Goal: Task Accomplishment & Management: Manage account settings

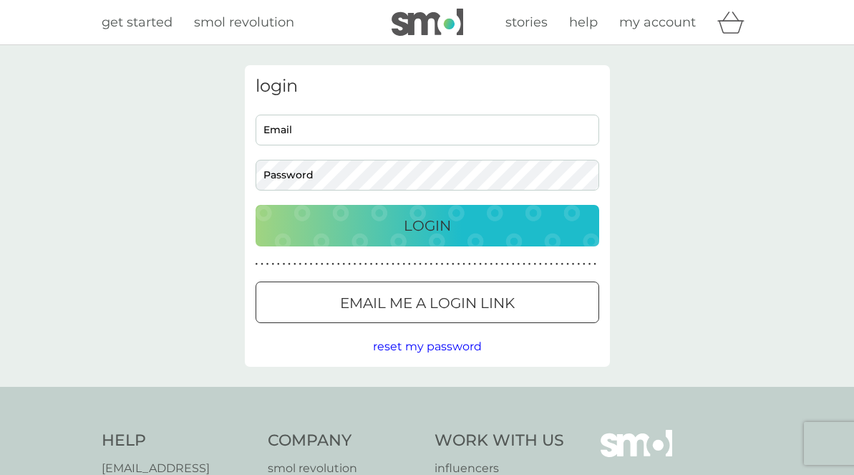
type input "[EMAIL_ADDRESS][DOMAIN_NAME]"
click at [447, 223] on p "Login" at bounding box center [427, 225] width 47 height 23
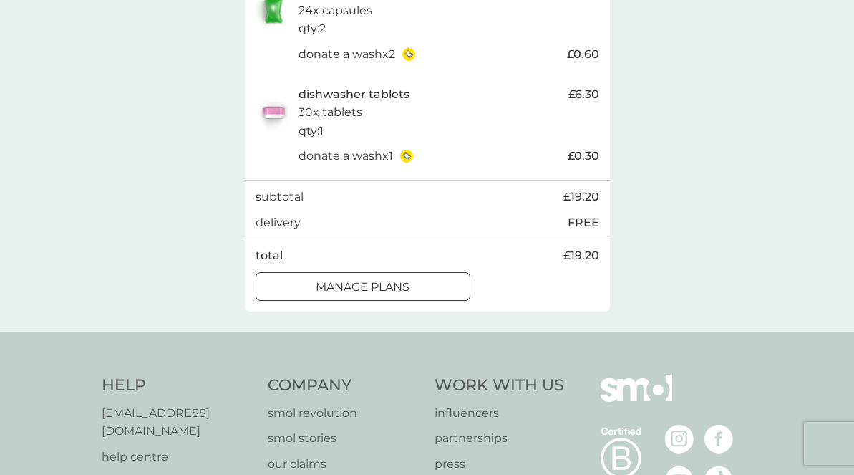
scroll to position [352, 0]
click at [376, 282] on div at bounding box center [363, 286] width 52 height 15
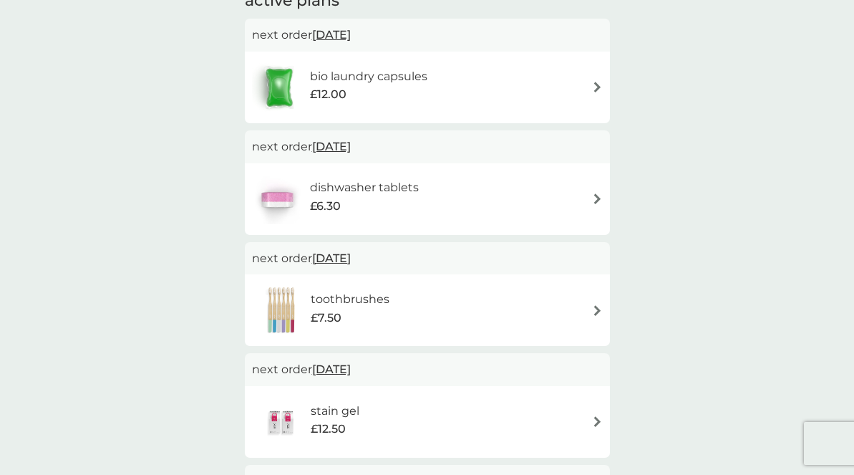
scroll to position [277, 0]
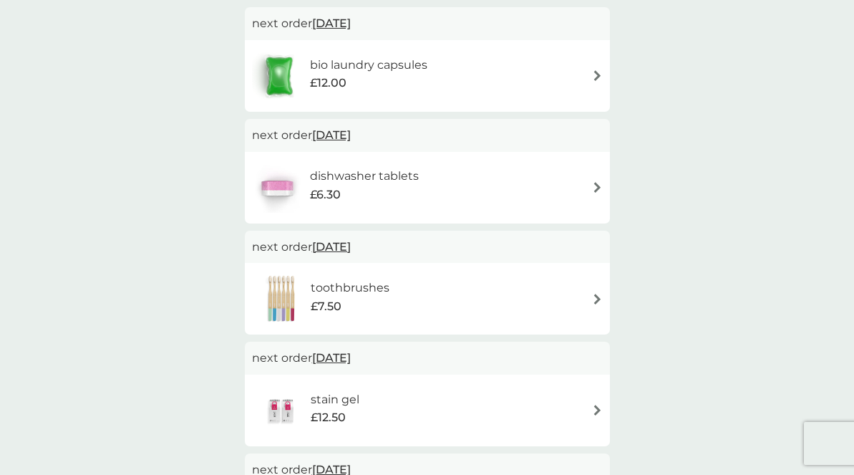
click at [596, 184] on img at bounding box center [597, 187] width 11 height 11
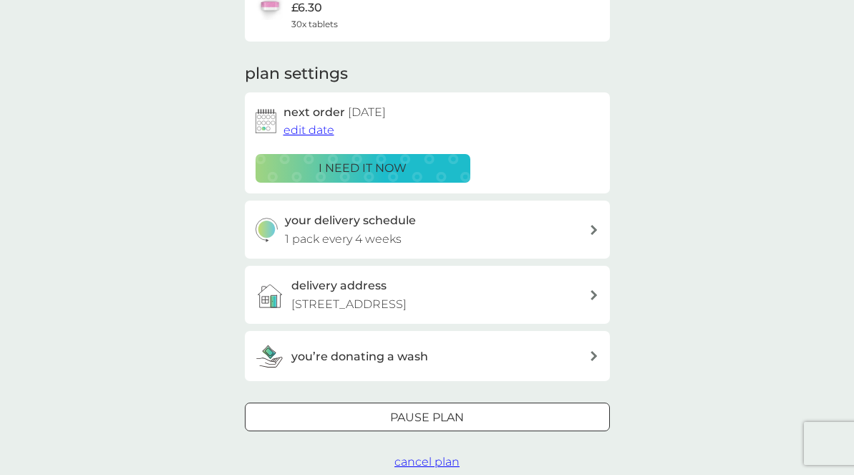
scroll to position [150, 0]
click at [305, 132] on span "edit date" at bounding box center [309, 129] width 51 height 14
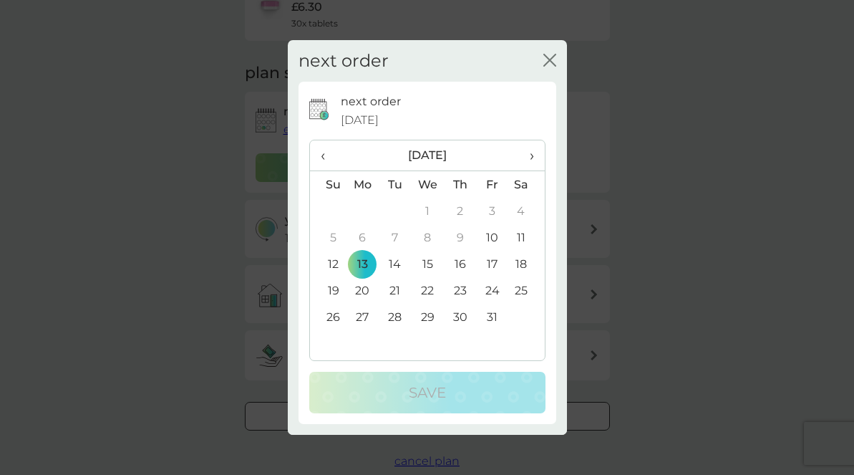
click at [532, 154] on span "›" at bounding box center [526, 155] width 14 height 30
click at [365, 263] on td "10" at bounding box center [363, 264] width 33 height 27
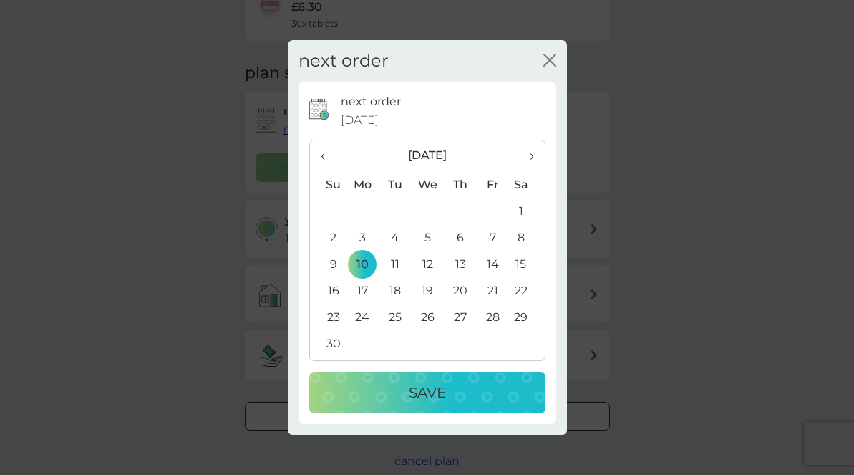
click at [429, 398] on p "Save" at bounding box center [427, 392] width 37 height 23
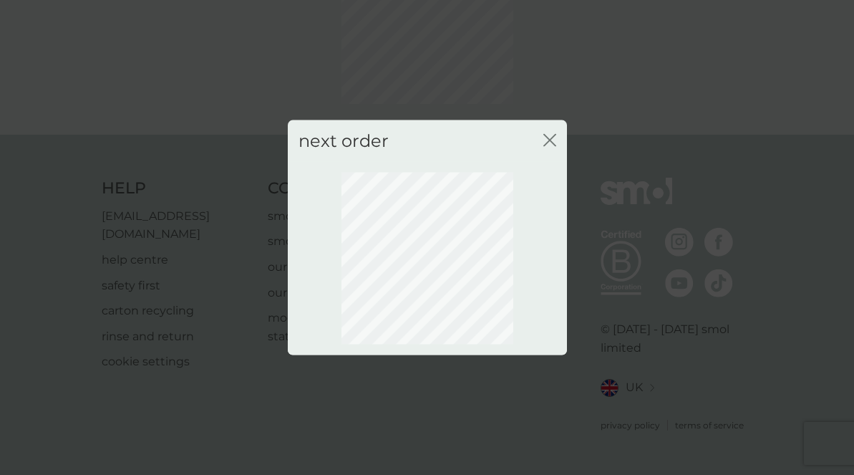
scroll to position [125, 0]
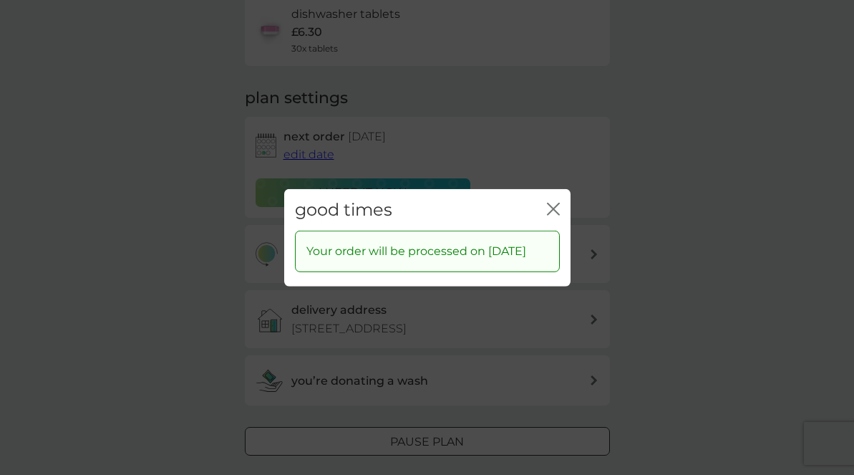
click at [554, 202] on icon "close" at bounding box center [553, 208] width 13 height 13
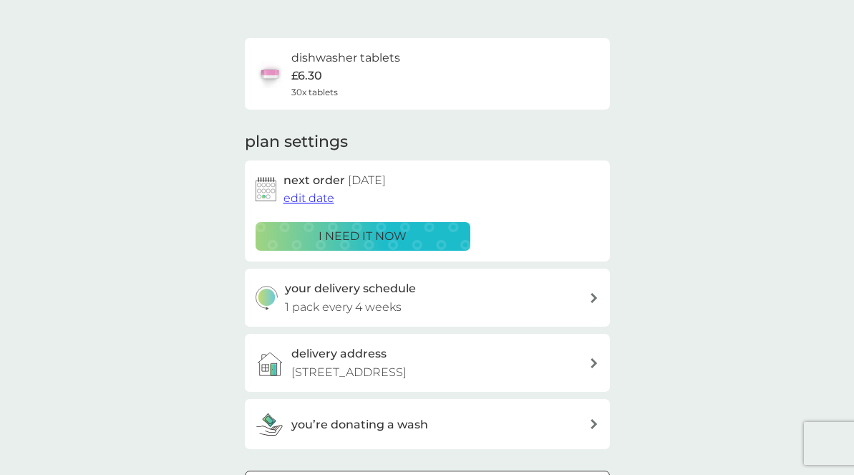
scroll to position [0, 0]
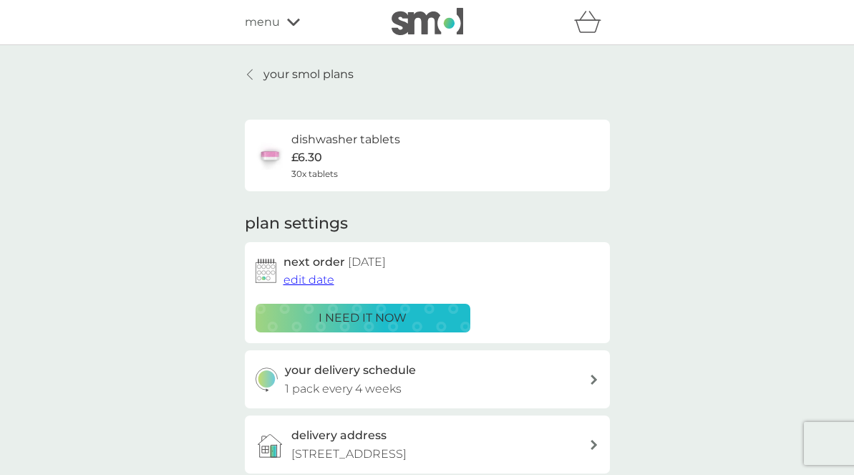
click at [296, 69] on p "your smol plans" at bounding box center [309, 74] width 90 height 19
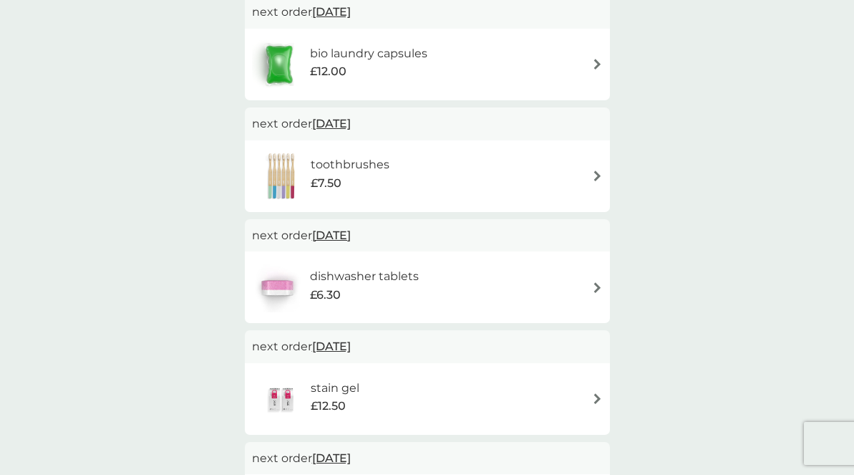
scroll to position [290, 0]
click at [441, 182] on div "toothbrushes £7.50" at bounding box center [427, 175] width 351 height 50
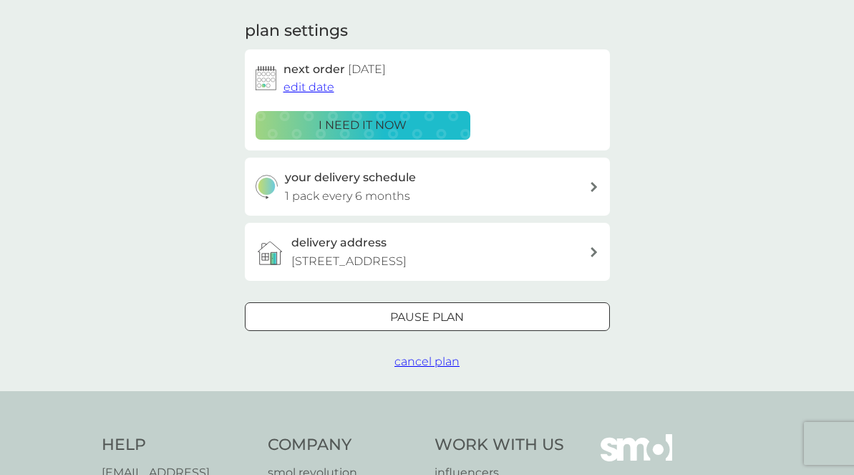
scroll to position [198, 0]
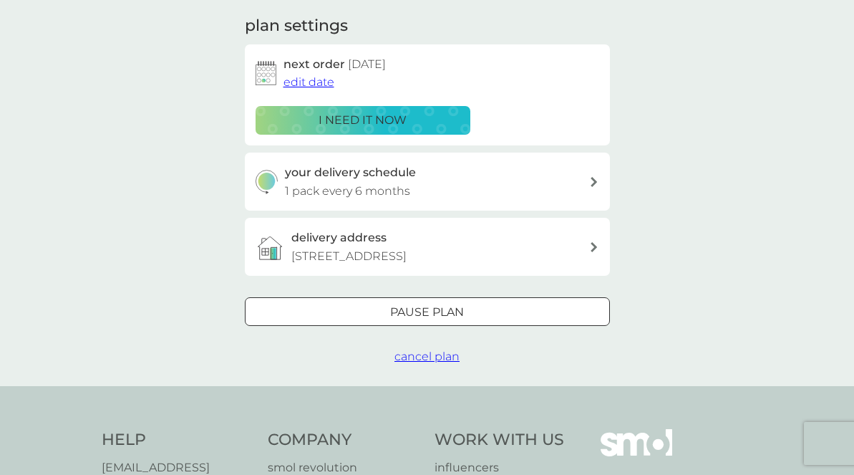
click at [311, 83] on span "edit date" at bounding box center [309, 82] width 51 height 14
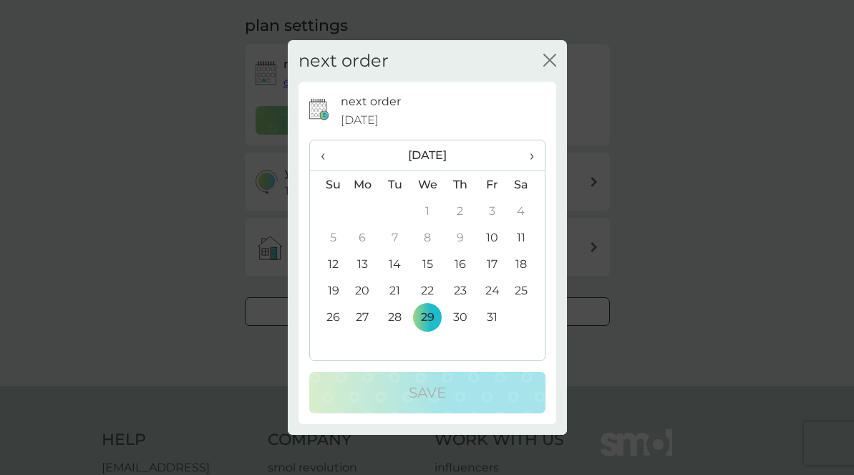
click at [532, 154] on span "›" at bounding box center [526, 155] width 14 height 30
click at [360, 238] on td "8" at bounding box center [363, 237] width 33 height 27
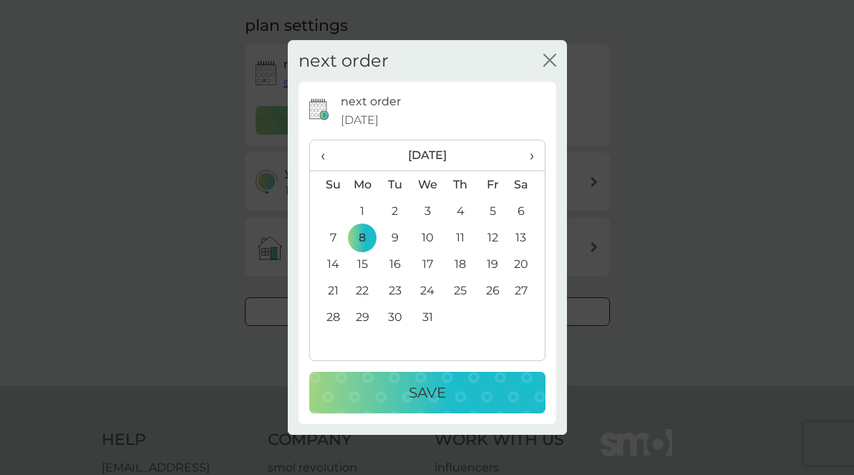
click at [420, 390] on p "Save" at bounding box center [427, 392] width 37 height 23
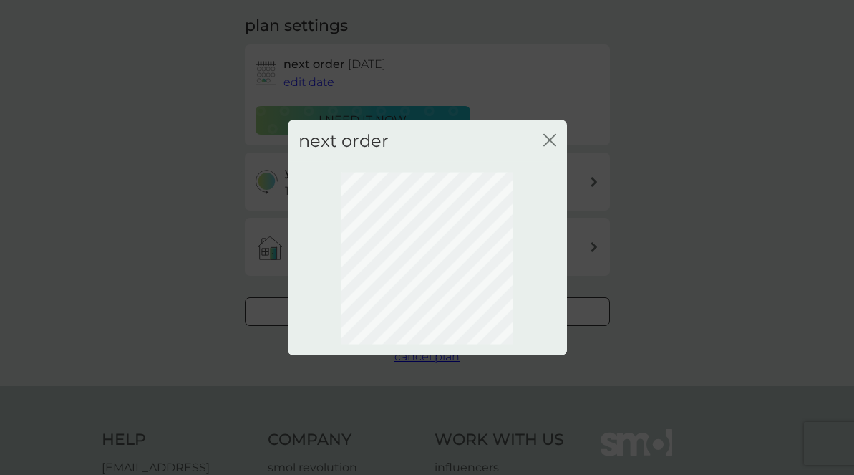
scroll to position [125, 0]
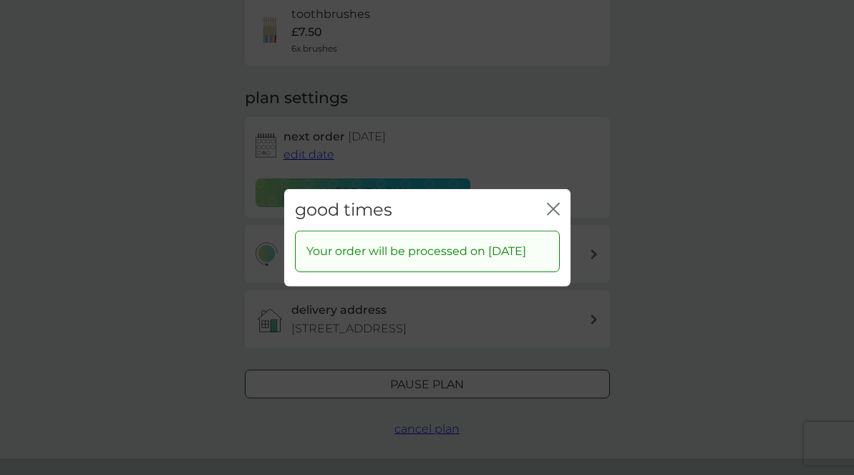
click at [552, 202] on icon "close" at bounding box center [553, 208] width 13 height 13
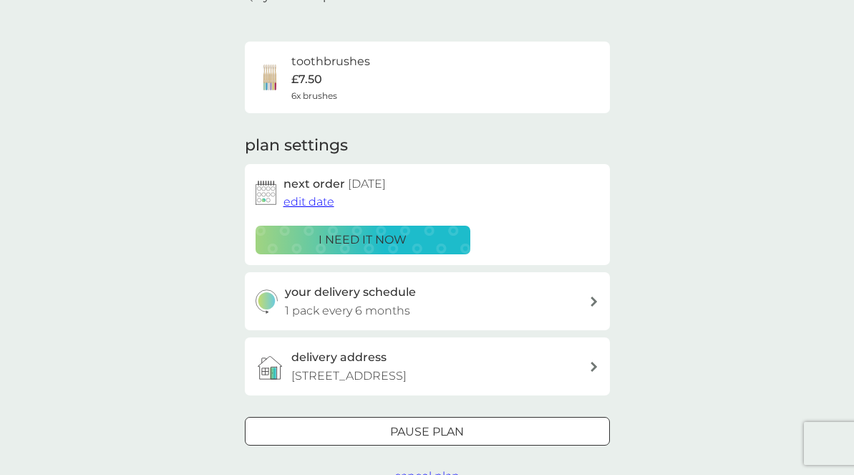
scroll to position [0, 0]
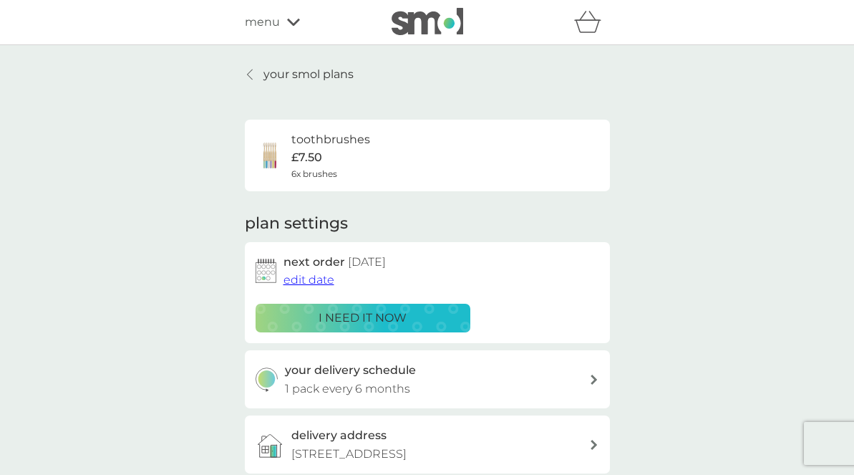
click at [294, 75] on p "your smol plans" at bounding box center [309, 74] width 90 height 19
